Goal: Entertainment & Leisure: Consume media (video, audio)

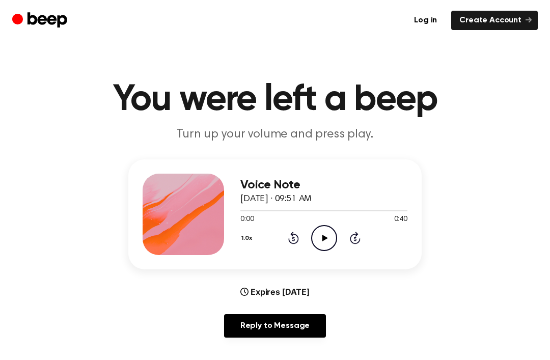
click at [328, 234] on icon "Play Audio" at bounding box center [324, 238] width 26 height 26
click at [334, 233] on icon "Pause Audio" at bounding box center [324, 238] width 26 height 26
click at [293, 241] on icon at bounding box center [293, 239] width 3 height 4
click at [294, 241] on icon "Rewind 5 seconds" at bounding box center [293, 237] width 11 height 13
click at [321, 240] on icon "Play Audio" at bounding box center [324, 238] width 26 height 26
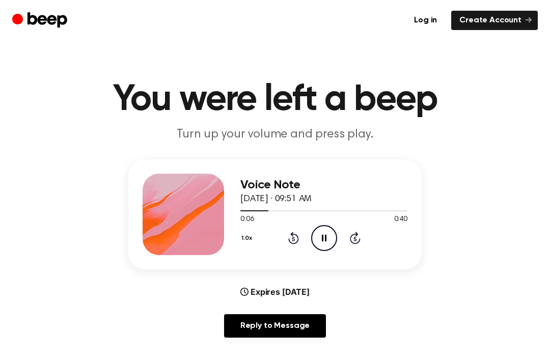
click at [319, 239] on icon "Pause Audio" at bounding box center [324, 238] width 26 height 26
click at [330, 237] on icon "Play Audio" at bounding box center [324, 238] width 26 height 26
click at [324, 236] on icon "Pause Audio" at bounding box center [324, 238] width 26 height 26
click at [328, 236] on icon "Play Audio" at bounding box center [324, 238] width 26 height 26
click at [324, 240] on icon "Play Audio" at bounding box center [324, 238] width 26 height 26
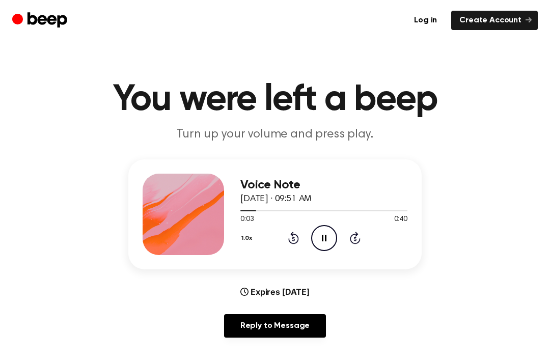
click at [323, 238] on icon "Pause Audio" at bounding box center [324, 238] width 26 height 26
click at [287, 243] on div "1.0x Rewind 5 seconds Play Audio Skip 5 seconds" at bounding box center [323, 238] width 167 height 26
click at [293, 238] on icon at bounding box center [293, 239] width 3 height 4
click at [288, 241] on icon "Rewind 5 seconds" at bounding box center [293, 237] width 11 height 13
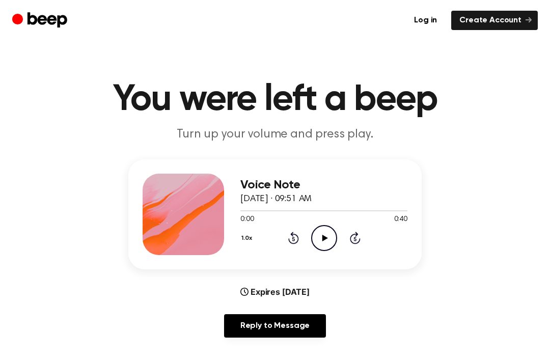
click at [288, 240] on icon "Rewind 5 seconds" at bounding box center [293, 237] width 11 height 13
click at [324, 237] on icon at bounding box center [325, 238] width 6 height 7
click at [288, 234] on icon "Rewind 5 seconds" at bounding box center [293, 237] width 11 height 13
click at [292, 239] on icon "Rewind 5 seconds" at bounding box center [293, 237] width 11 height 13
click at [293, 234] on icon at bounding box center [293, 238] width 11 height 12
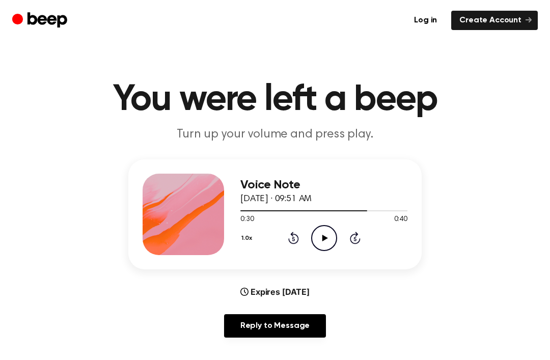
click at [285, 235] on div "1.0x Rewind 5 seconds Play Audio Skip 5 seconds" at bounding box center [323, 238] width 167 height 26
click at [286, 238] on div "1.0x Rewind 5 seconds Play Audio Skip 5 seconds" at bounding box center [323, 238] width 167 height 26
click at [291, 241] on icon "Rewind 5 seconds" at bounding box center [293, 237] width 11 height 13
click at [294, 241] on icon at bounding box center [293, 239] width 3 height 4
click at [288, 240] on icon "Rewind 5 seconds" at bounding box center [293, 237] width 11 height 13
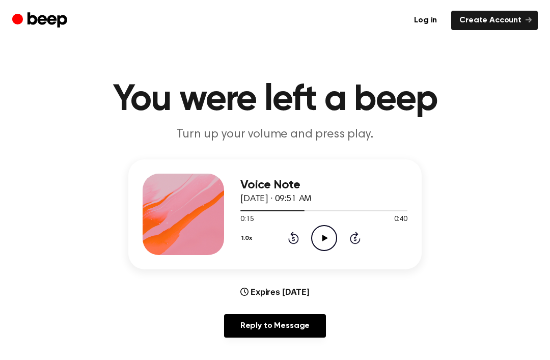
click at [289, 238] on icon at bounding box center [293, 238] width 11 height 12
click at [293, 240] on icon "Rewind 5 seconds" at bounding box center [293, 237] width 11 height 13
click at [292, 244] on div "1.0x Rewind 5 seconds Play Audio Skip 5 seconds" at bounding box center [323, 238] width 167 height 26
click at [292, 240] on icon "Rewind 5 seconds" at bounding box center [293, 237] width 11 height 13
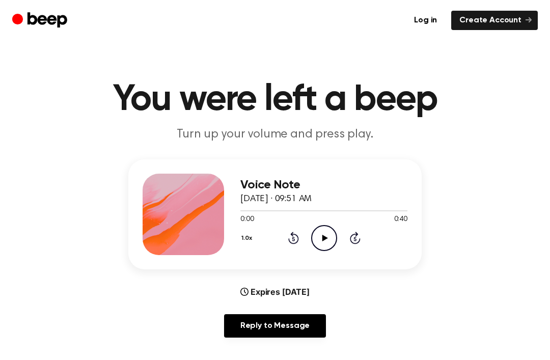
click at [295, 237] on icon "Rewind 5 seconds" at bounding box center [293, 237] width 11 height 13
click at [295, 234] on icon at bounding box center [293, 238] width 11 height 12
click at [324, 236] on icon at bounding box center [325, 238] width 6 height 7
click at [349, 238] on icon "Skip 5 seconds" at bounding box center [354, 237] width 11 height 13
click at [258, 255] on div "Voice Note [DATE] · 09:51 AM 0:40 0:40 Your browser does not support the [objec…" at bounding box center [274, 214] width 293 height 110
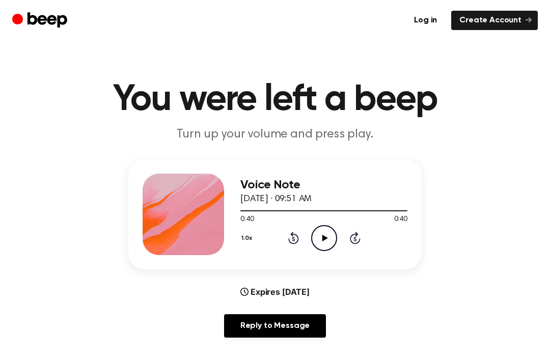
click at [297, 232] on icon "Rewind 5 seconds" at bounding box center [293, 237] width 11 height 13
click at [297, 237] on icon at bounding box center [293, 238] width 11 height 12
click at [290, 240] on icon at bounding box center [293, 238] width 11 height 12
click at [294, 238] on icon "Rewind 5 seconds" at bounding box center [293, 237] width 11 height 13
click at [291, 241] on icon "Rewind 5 seconds" at bounding box center [293, 237] width 11 height 13
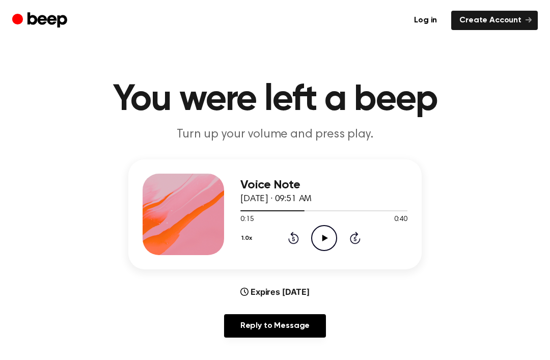
click at [295, 241] on icon "Rewind 5 seconds" at bounding box center [293, 237] width 11 height 13
click at [298, 242] on icon "Rewind 5 seconds" at bounding box center [293, 237] width 11 height 13
click at [297, 242] on icon at bounding box center [293, 238] width 11 height 12
click at [291, 238] on icon "Rewind 5 seconds" at bounding box center [293, 237] width 11 height 13
click at [324, 235] on icon "Play Audio" at bounding box center [324, 238] width 26 height 26
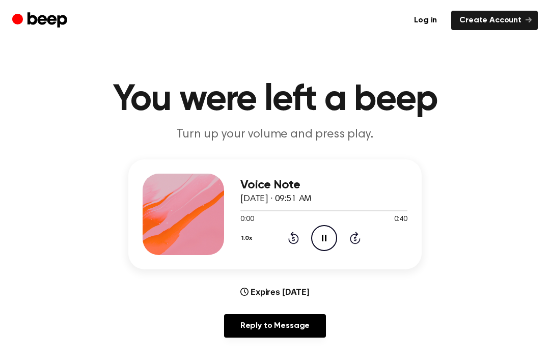
click at [323, 234] on icon "Pause Audio" at bounding box center [324, 238] width 26 height 26
click at [328, 233] on icon "Play Audio" at bounding box center [324, 238] width 26 height 26
click at [324, 241] on icon "Pause Audio" at bounding box center [324, 238] width 26 height 26
